Goal: Entertainment & Leisure: Consume media (video, audio)

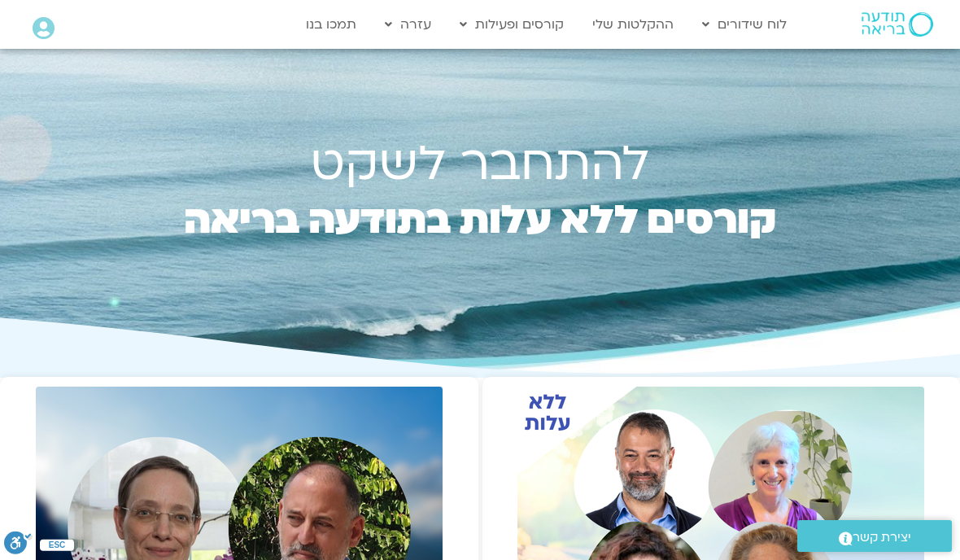
click at [545, 100] on link "הרשמה לקורסים" at bounding box center [541, 96] width 179 height 37
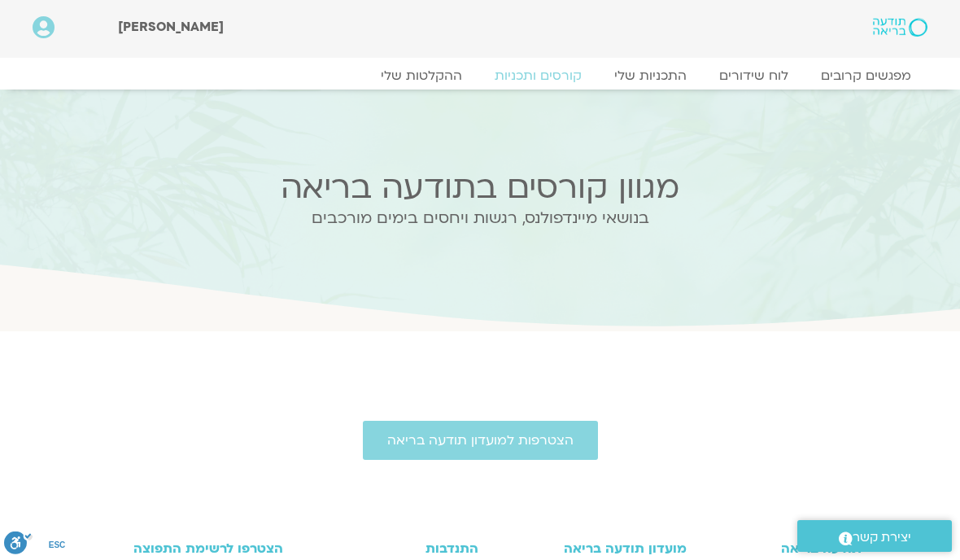
click at [390, 78] on link "ההקלטות שלי" at bounding box center [422, 76] width 114 height 16
click at [403, 76] on link "ההקלטות שלי" at bounding box center [422, 76] width 114 height 16
click at [428, 77] on link "ההקלטות שלי" at bounding box center [422, 76] width 114 height 16
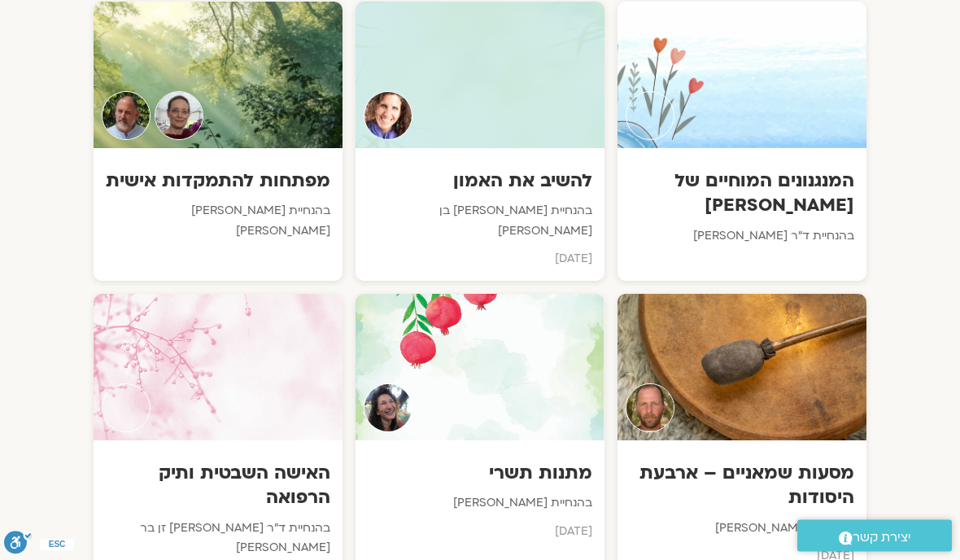
scroll to position [941, 0]
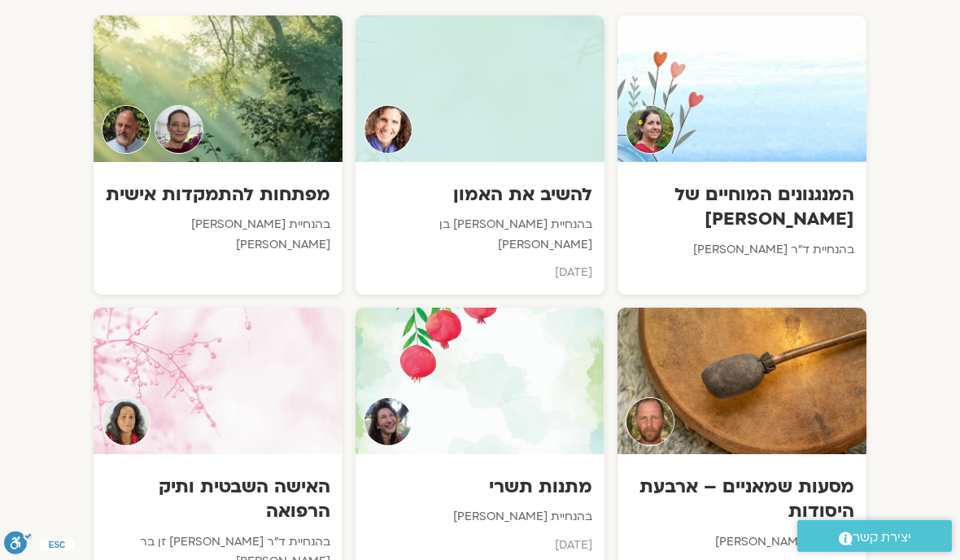
click at [431, 118] on div at bounding box center [480, 88] width 249 height 146
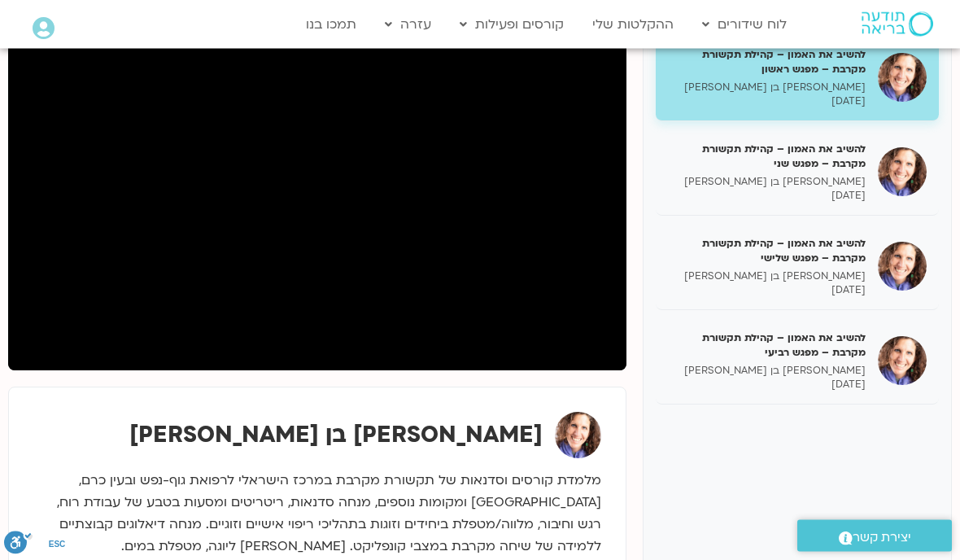
scroll to position [238, 0]
